Goal: Navigation & Orientation: Find specific page/section

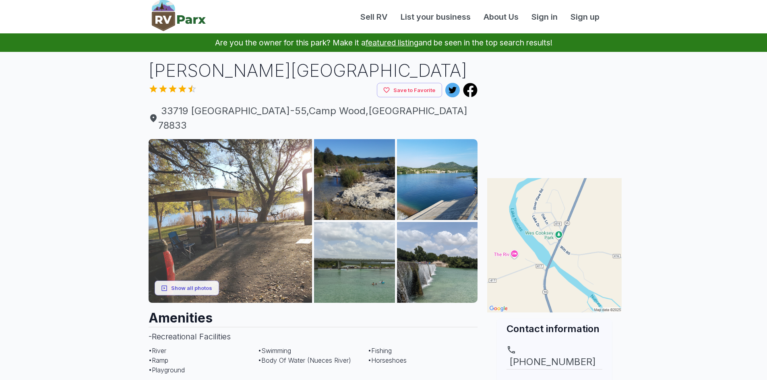
click at [224, 198] on img at bounding box center [231, 221] width 164 height 164
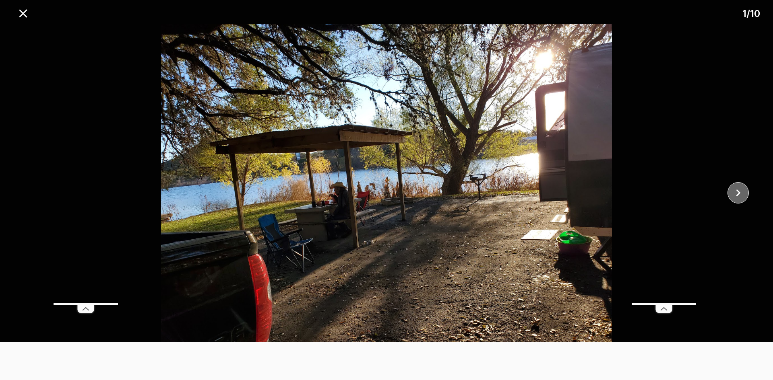
click at [743, 189] on icon "close" at bounding box center [738, 193] width 14 height 14
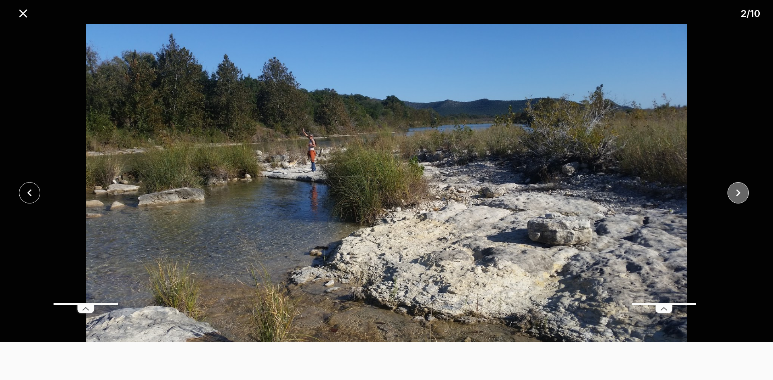
click at [743, 189] on icon "close" at bounding box center [738, 193] width 14 height 14
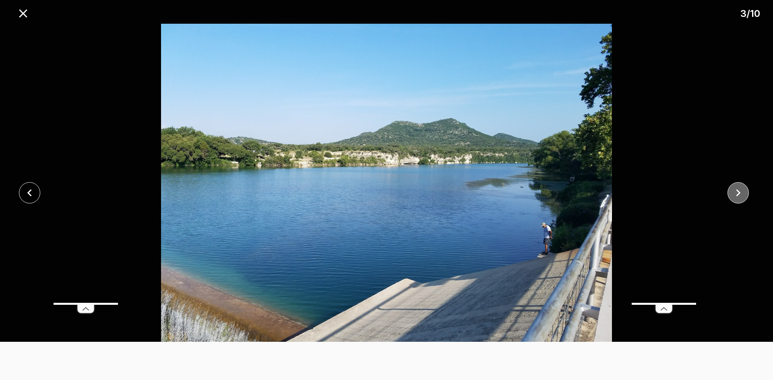
click at [743, 190] on icon "close" at bounding box center [738, 193] width 14 height 14
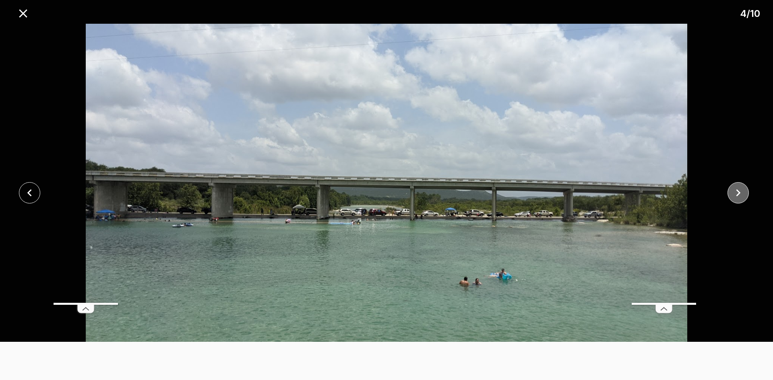
click at [743, 190] on icon "close" at bounding box center [738, 193] width 14 height 14
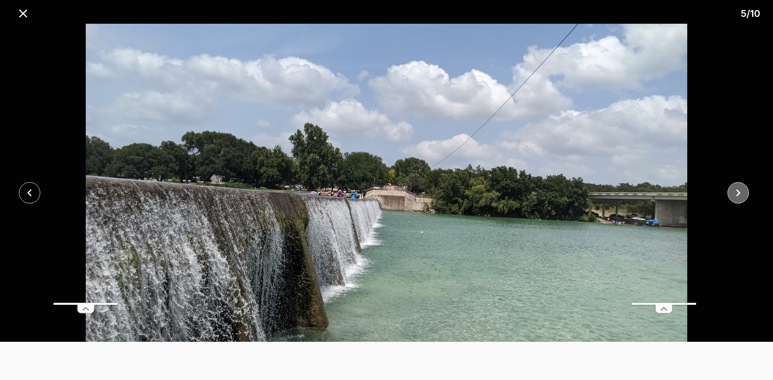
click at [743, 190] on icon "close" at bounding box center [738, 193] width 14 height 14
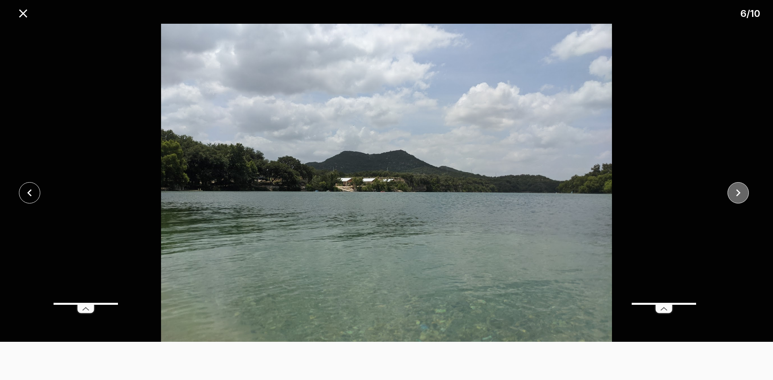
click at [744, 191] on icon "close" at bounding box center [738, 193] width 14 height 14
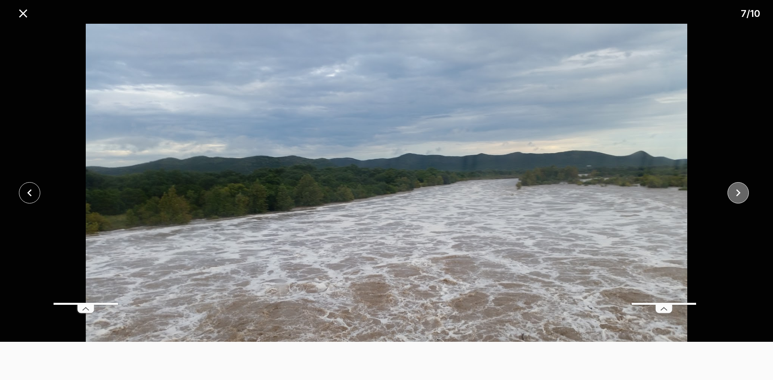
click at [744, 191] on icon "close" at bounding box center [738, 193] width 14 height 14
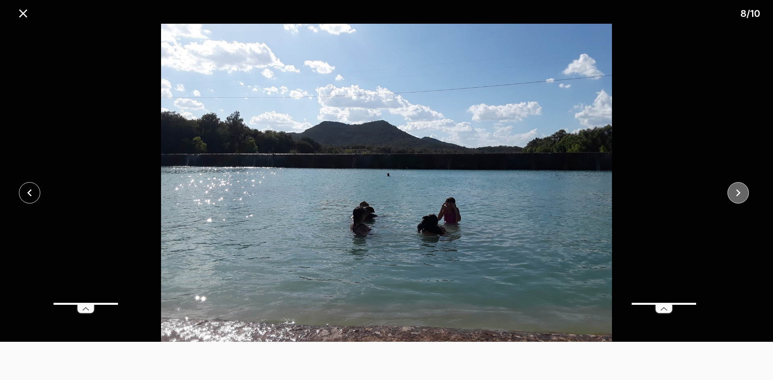
click at [745, 191] on icon "close" at bounding box center [738, 193] width 14 height 14
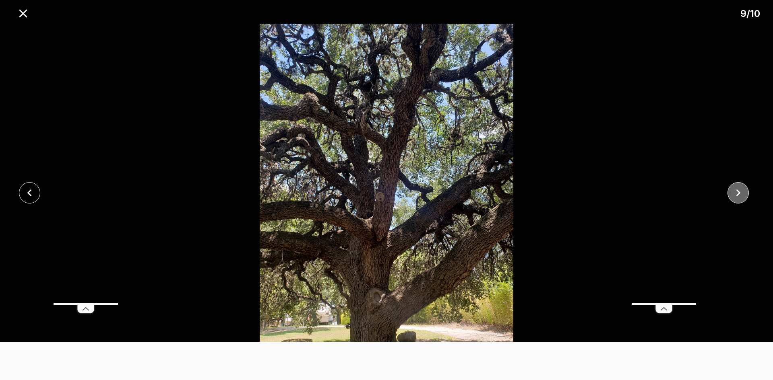
click at [746, 191] on button "close" at bounding box center [737, 192] width 21 height 21
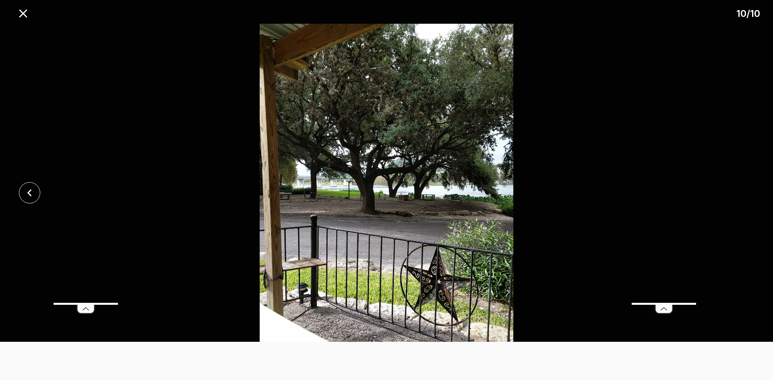
click at [747, 203] on div at bounding box center [386, 193] width 773 height 338
click at [26, 195] on icon "close" at bounding box center [30, 193] width 14 height 14
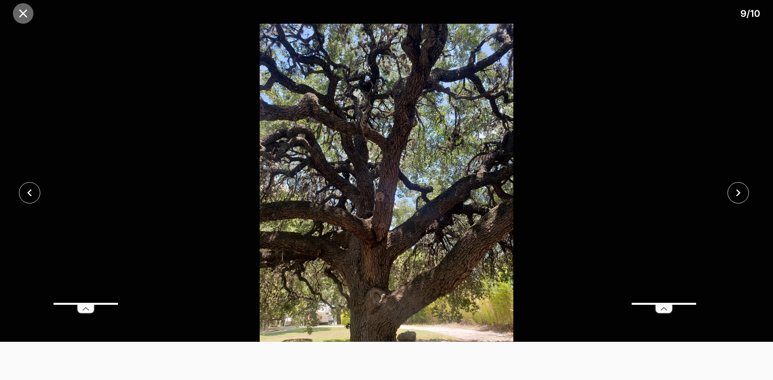
click at [18, 10] on icon "close" at bounding box center [23, 13] width 14 height 14
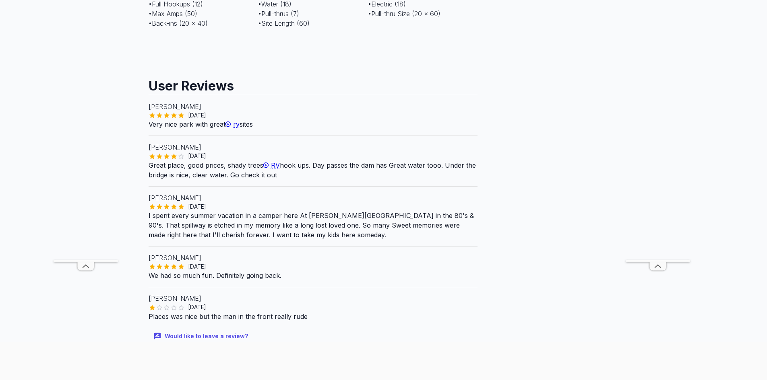
scroll to position [563, 0]
